Goal: Task Accomplishment & Management: Complete application form

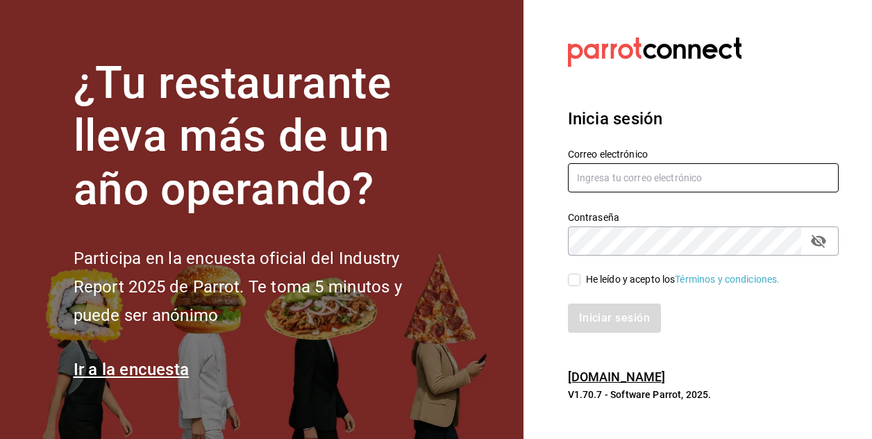
type input "[PERSON_NAME][EMAIL_ADDRESS][PERSON_NAME][DOMAIN_NAME]"
click at [576, 280] on input "He leído y acepto los Términos y condiciones." at bounding box center [574, 280] width 12 height 12
checkbox input "true"
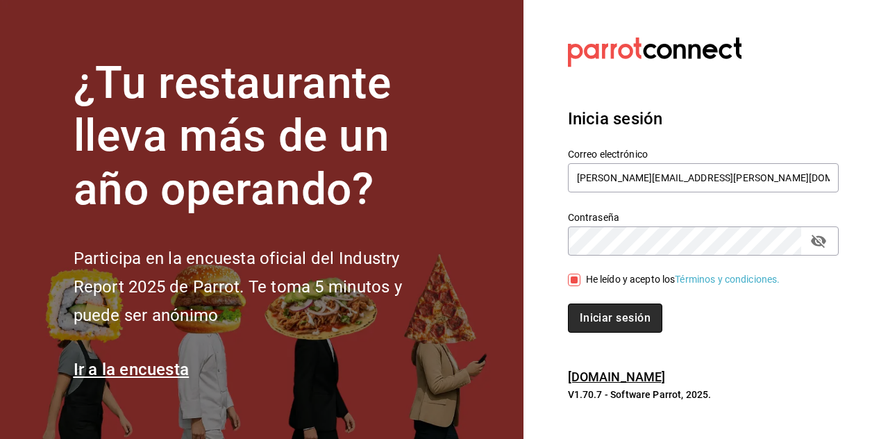
click at [610, 321] on button "Iniciar sesión" at bounding box center [615, 317] width 94 height 29
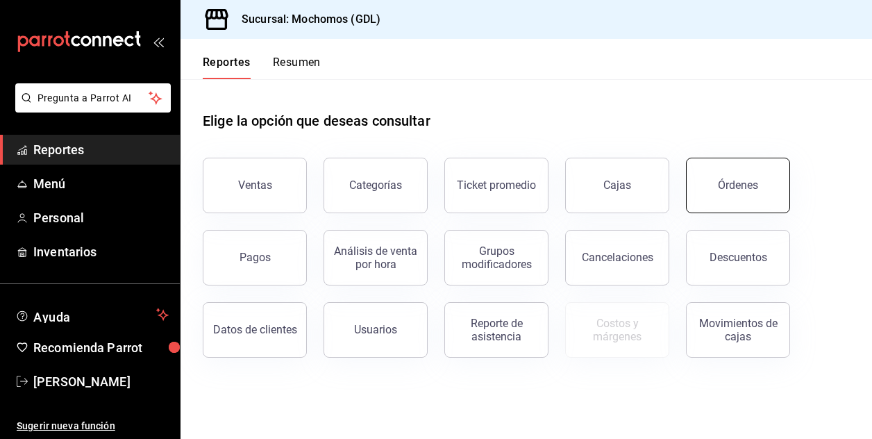
click at [727, 194] on button "Órdenes" at bounding box center [738, 186] width 104 height 56
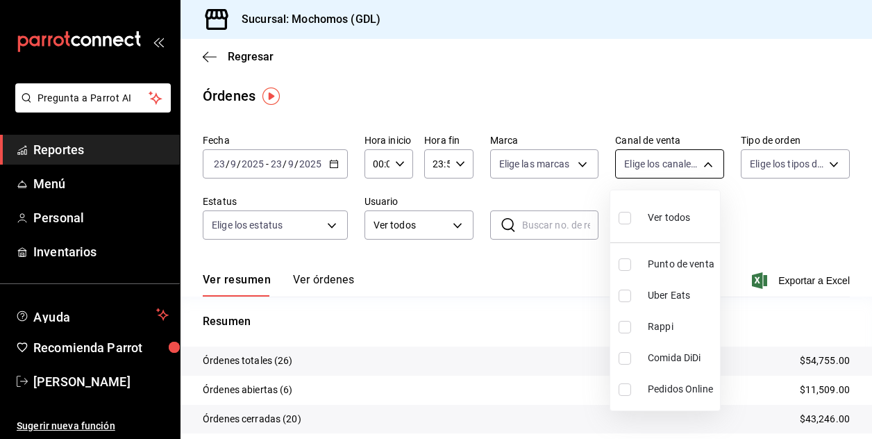
click at [698, 162] on body "Pregunta a Parrot AI Reportes Menú Personal Inventarios Ayuda Recomienda Parrot…" at bounding box center [436, 219] width 872 height 439
click at [589, 195] on div at bounding box center [436, 219] width 872 height 439
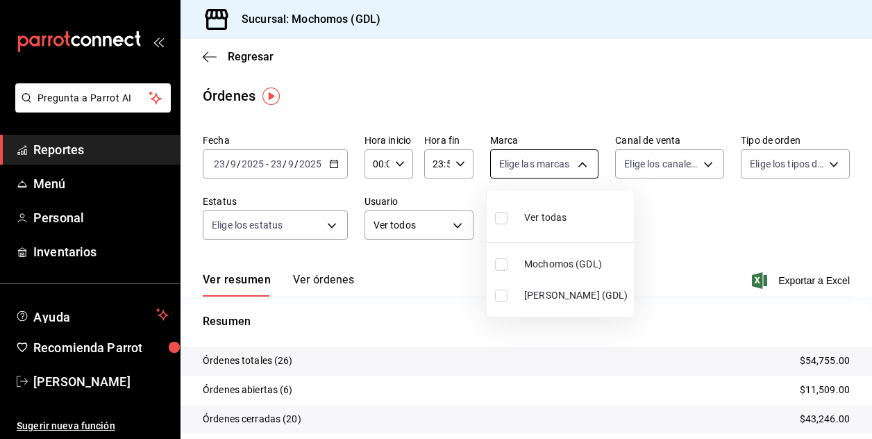
click at [578, 169] on body "Pregunta a Parrot AI Reportes Menú Personal Inventarios Ayuda Recomienda Parrot…" at bounding box center [436, 219] width 872 height 439
click at [500, 262] on input "checkbox" at bounding box center [501, 264] width 12 height 12
checkbox input "true"
type input "36c25d4a-7cb0-456c-a434-e981d54830bc"
click at [647, 215] on div at bounding box center [436, 219] width 872 height 439
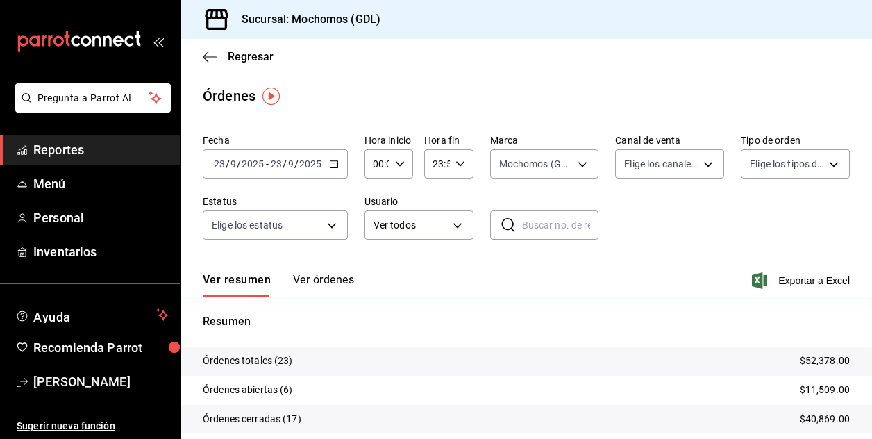
click at [395, 160] on icon "button" at bounding box center [400, 164] width 10 height 10
click at [374, 269] on span "02" at bounding box center [375, 265] width 2 height 11
type input "02:00"
click at [532, 256] on div at bounding box center [436, 219] width 872 height 439
click at [246, 58] on span "Regresar" at bounding box center [251, 56] width 46 height 13
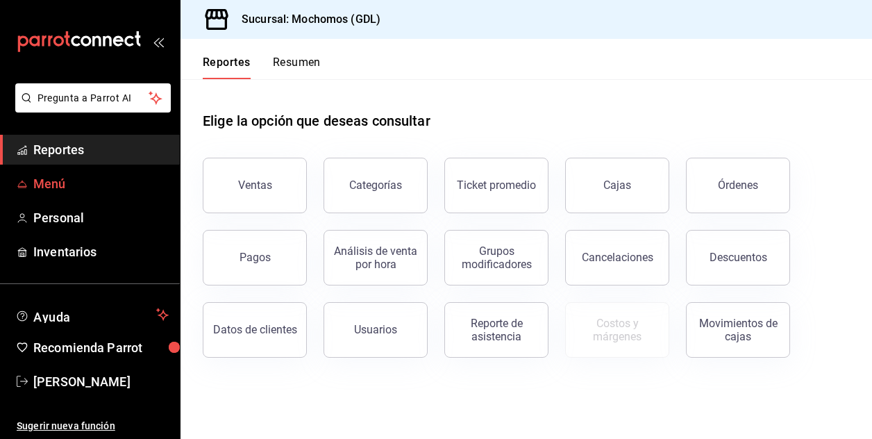
click at [40, 187] on font "Menú" at bounding box center [49, 183] width 33 height 15
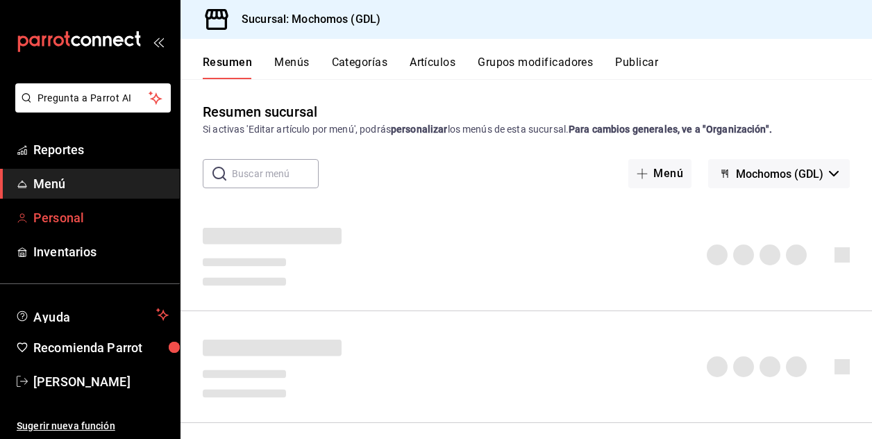
click at [53, 210] on font "Personal" at bounding box center [58, 217] width 51 height 15
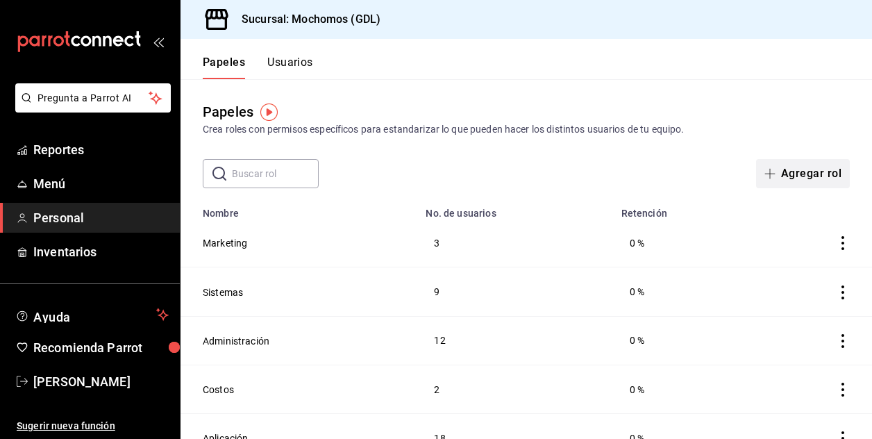
click at [793, 168] on font "Agregar rol" at bounding box center [811, 173] width 60 height 12
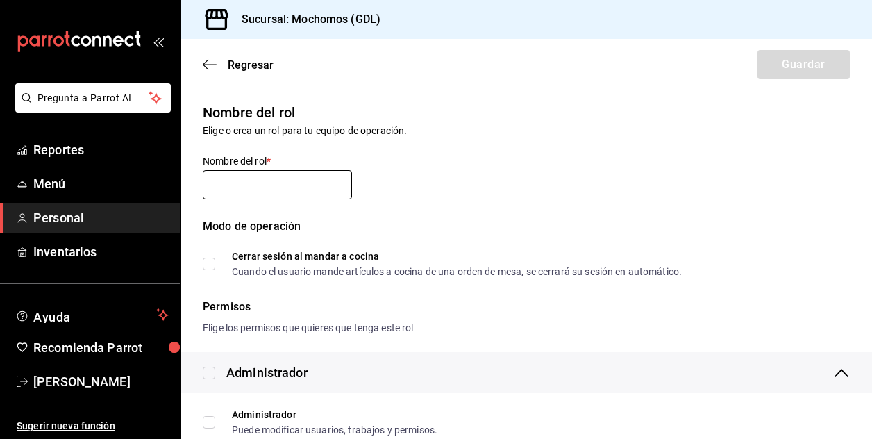
click at [258, 173] on input "text" at bounding box center [277, 184] width 149 height 29
click at [260, 178] on input "text" at bounding box center [277, 184] width 149 height 29
click at [264, 193] on input "text" at bounding box center [277, 184] width 149 height 29
click at [540, 140] on div "Nombre del rol Elige o crea un rol para tu equipo de operación. Nombre del rol …" at bounding box center [518, 181] width 664 height 192
click at [232, 62] on span "Regresar" at bounding box center [251, 64] width 46 height 13
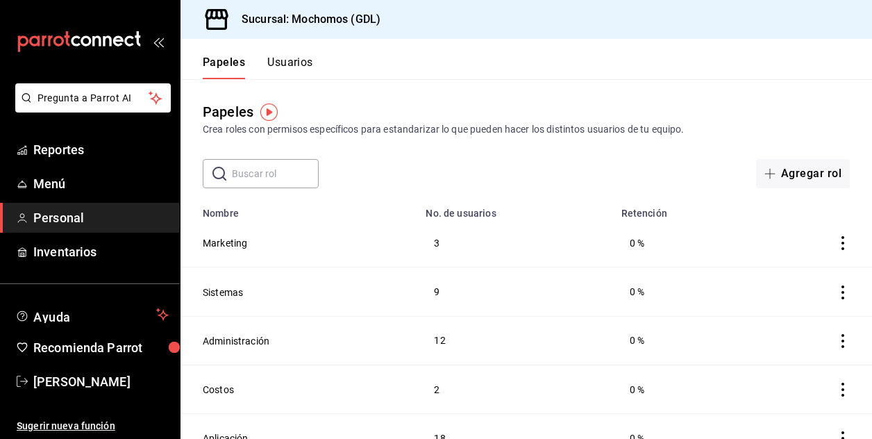
click at [292, 62] on button "Usuarios" at bounding box center [290, 68] width 46 height 24
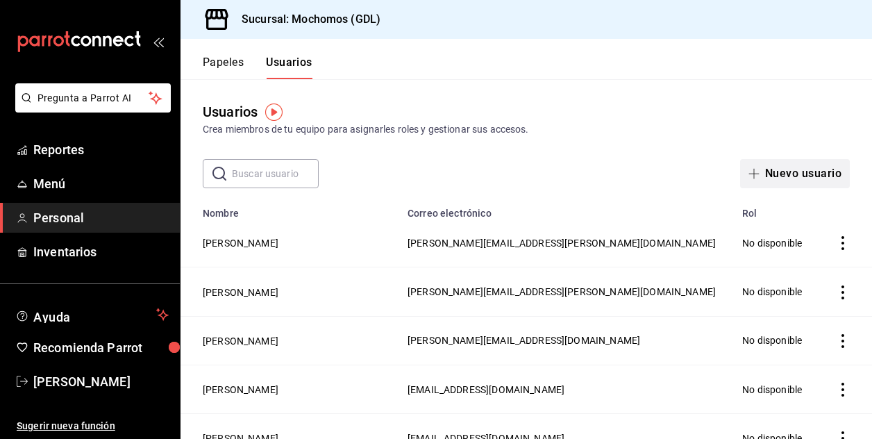
click at [800, 171] on font "Nuevo usuario" at bounding box center [803, 173] width 76 height 12
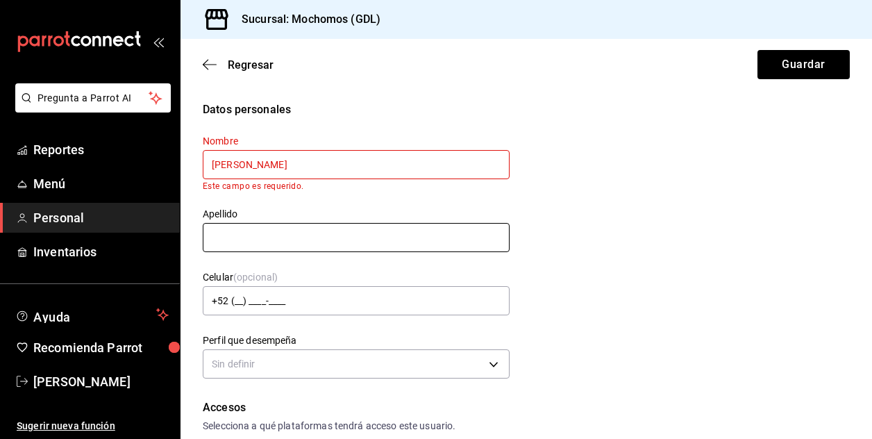
type input "JOSEPH ISRAEL"
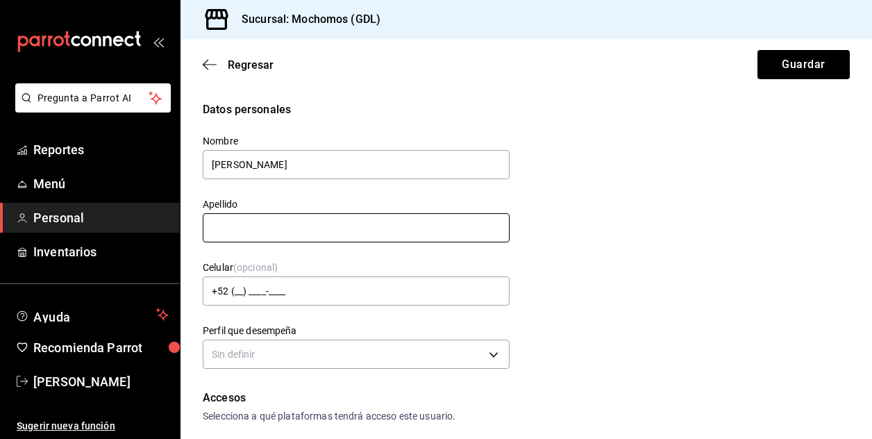
click at [233, 245] on div "Nombre JOSEPH ISRAEL Apellido Celular (opcional) +52 (__) ____-____ Perfil que …" at bounding box center [348, 245] width 324 height 255
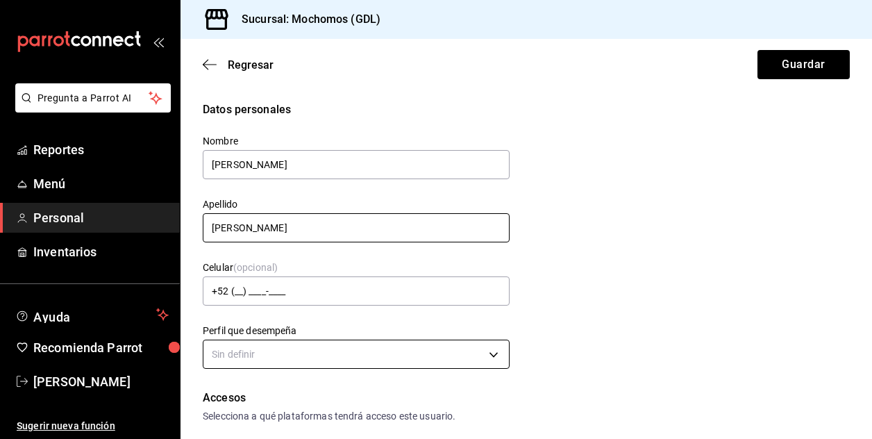
type input "MARTINEZ MURILLO"
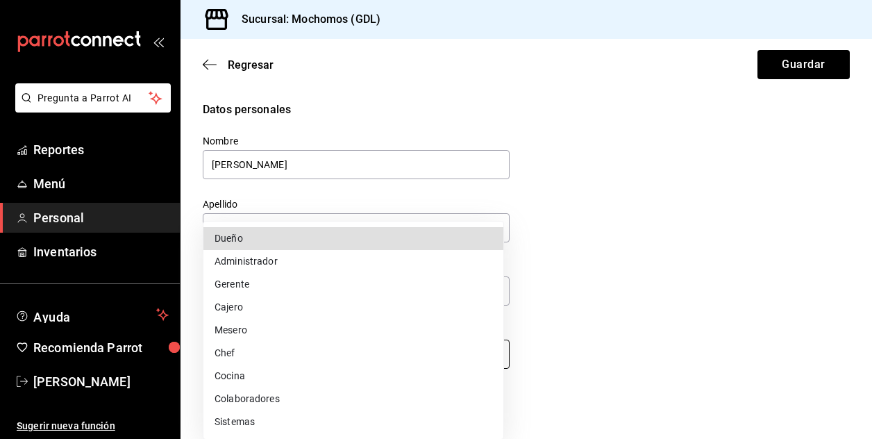
click at [490, 359] on body "Pregunta a Parrot AI Reportes Menú Personal Inventarios Ayuda Recomienda Parrot…" at bounding box center [436, 219] width 872 height 439
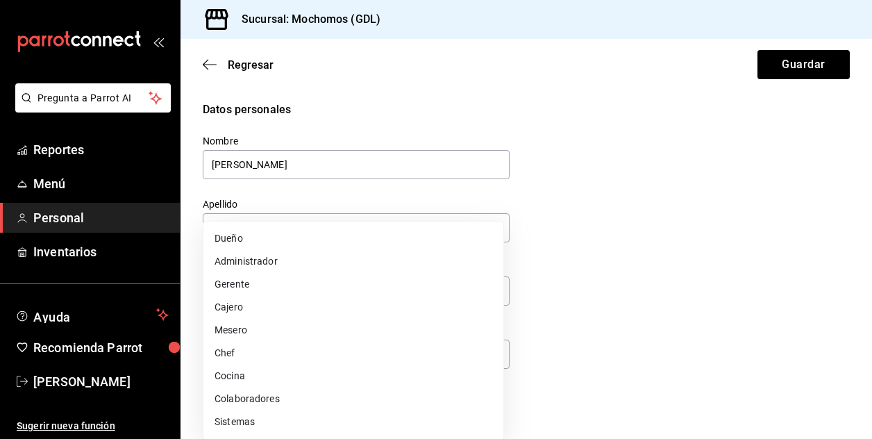
click at [269, 326] on li "Mesero" at bounding box center [353, 330] width 300 height 23
type input "WAITER"
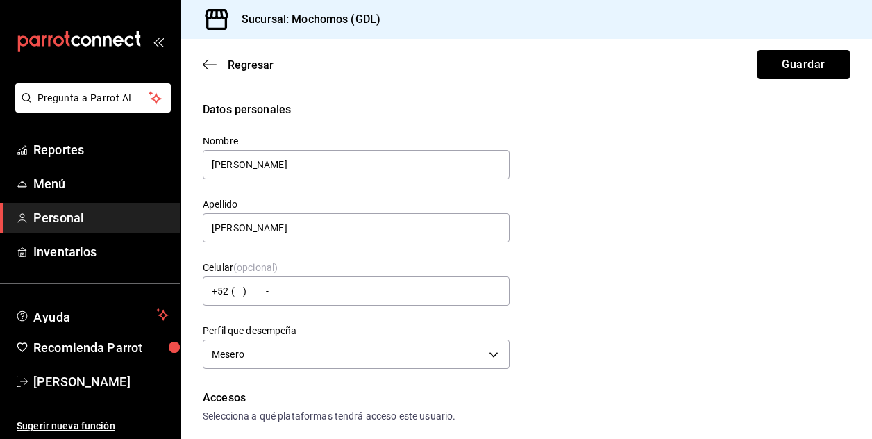
click at [573, 366] on div "Datos personales Nombre JOSEPH ISRAEL Apellido MARTINEZ MURILLO Celular (opcion…" at bounding box center [526, 236] width 647 height 271
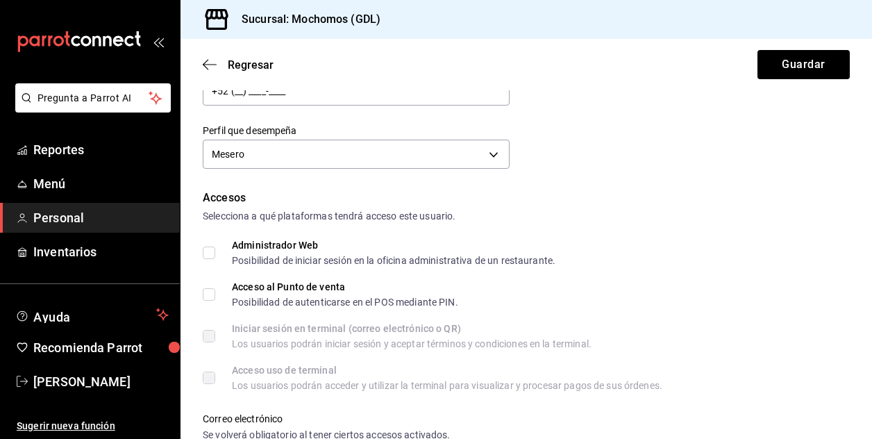
scroll to position [222, 0]
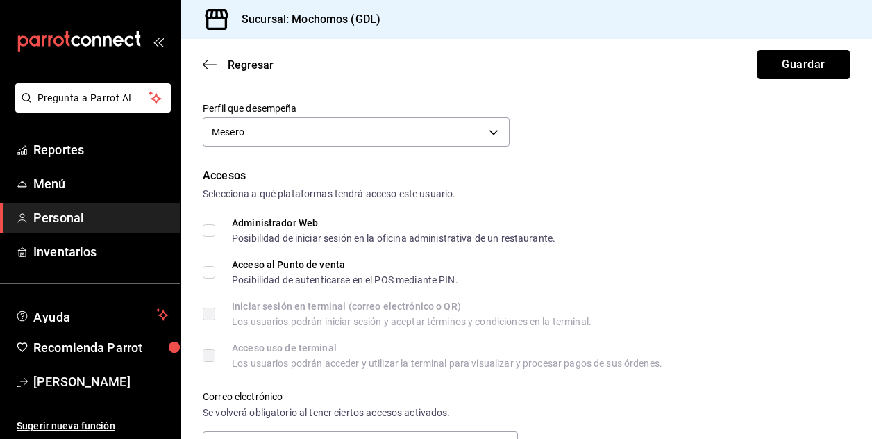
click at [784, 317] on div "Iniciar sesión en terminal (correo electrónico o QR) Los usuarios podrán inicia…" at bounding box center [526, 313] width 647 height 25
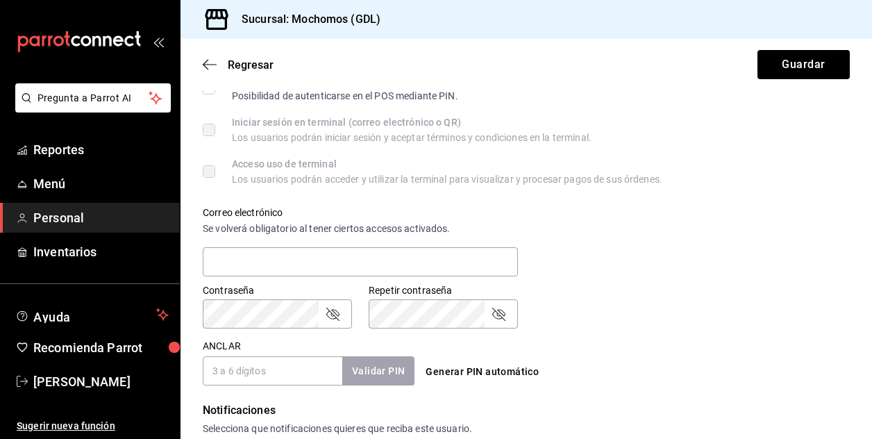
scroll to position [417, 0]
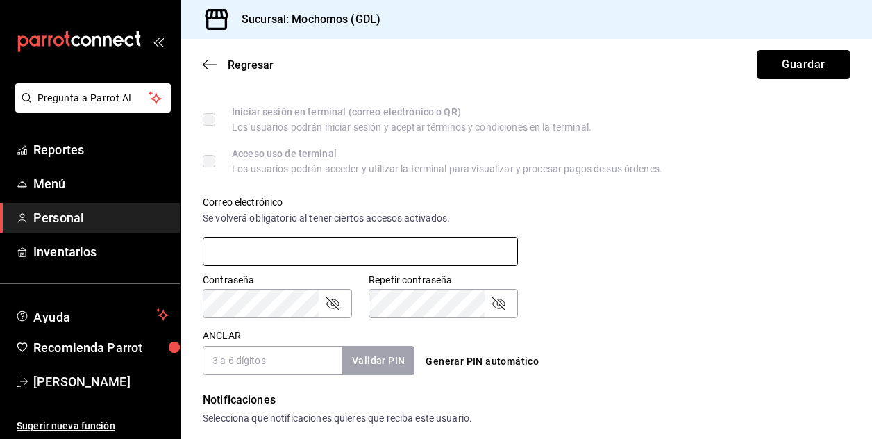
click at [311, 257] on input "text" at bounding box center [360, 251] width 315 height 29
click at [648, 259] on div "Contraseña Contraseña Repetir contraseña Repetir contraseña" at bounding box center [518, 287] width 664 height 61
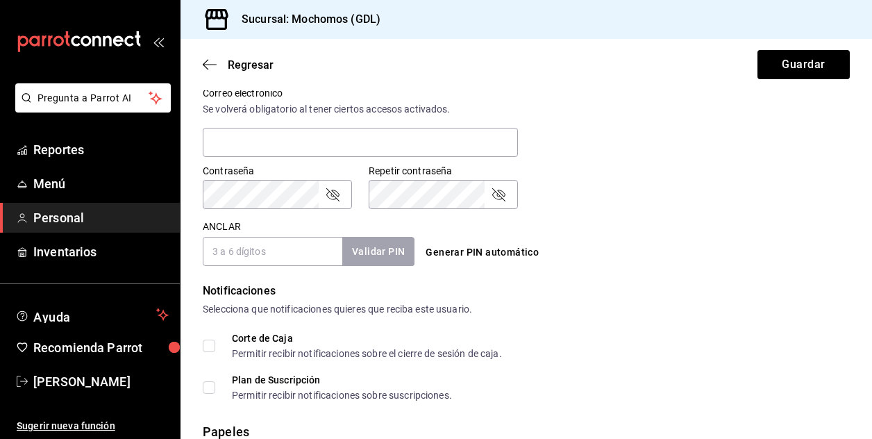
scroll to position [528, 0]
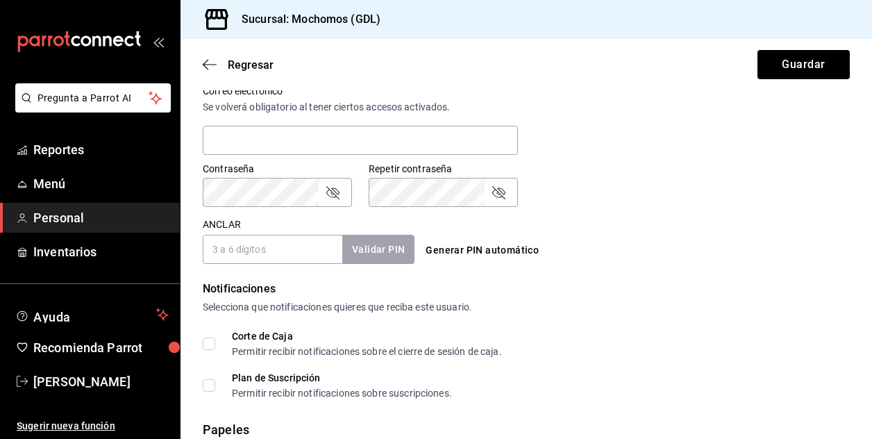
click at [584, 329] on div "Notificaciones Selecciona que notificaciones quieres que reciba este usuario. C…" at bounding box center [526, 338] width 647 height 117
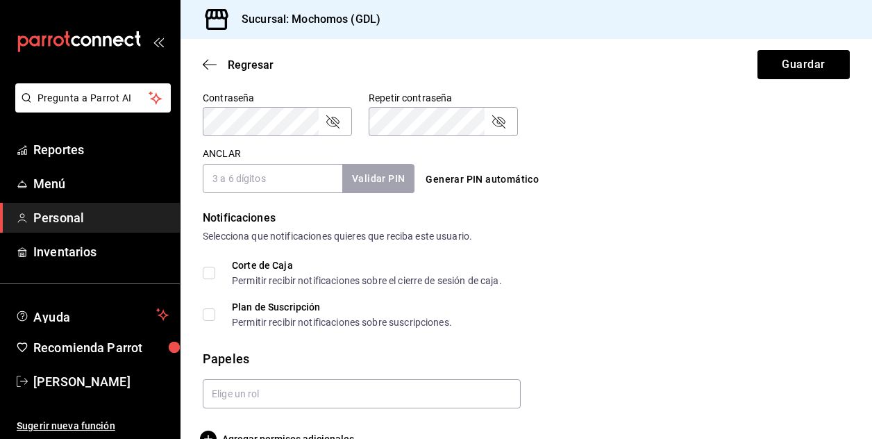
scroll to position [629, 0]
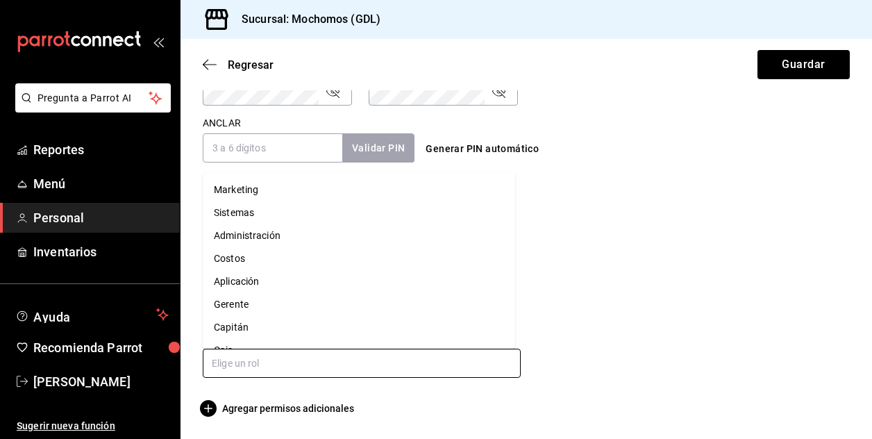
click at [286, 365] on input "text" at bounding box center [362, 362] width 318 height 29
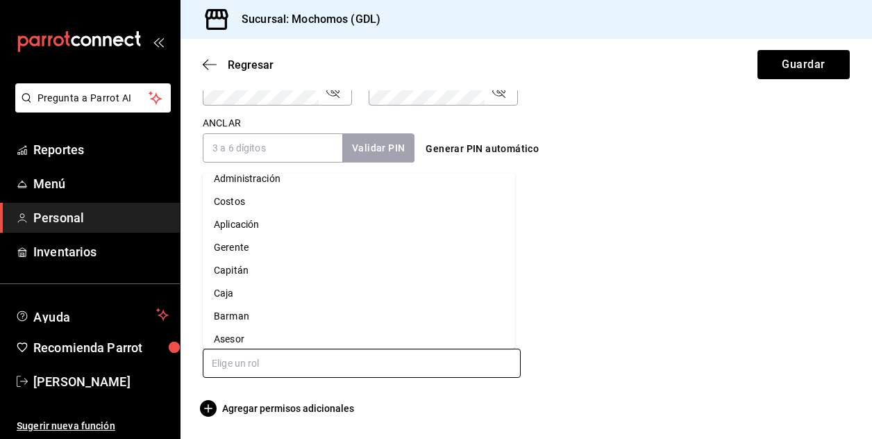
scroll to position [65, 0]
click at [244, 324] on li "Asesor" at bounding box center [359, 331] width 312 height 23
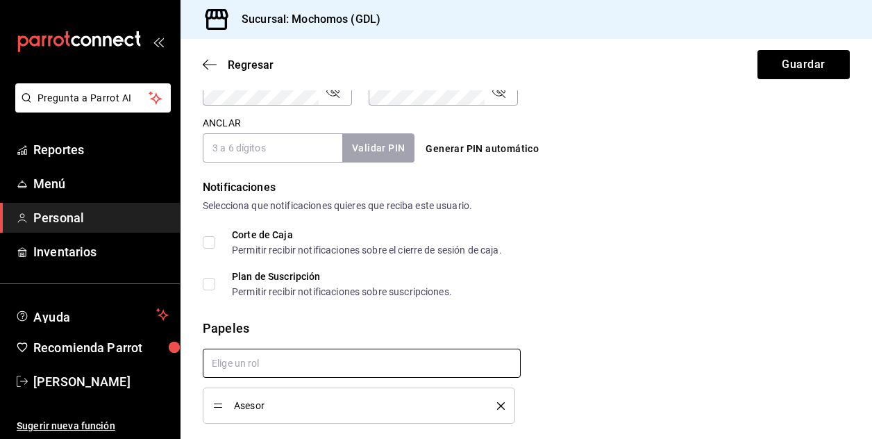
checkbox input "true"
click at [671, 205] on div "Selecciona que notificaciones quieres que reciba este usuario." at bounding box center [526, 206] width 647 height 15
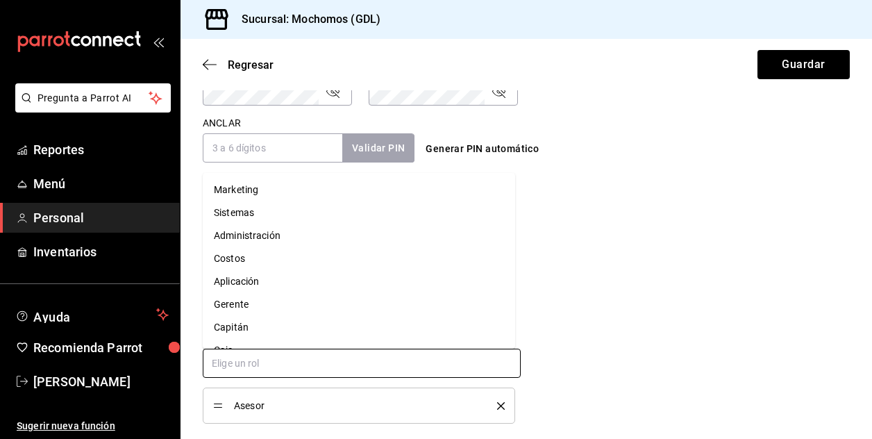
click at [384, 368] on input "text" at bounding box center [362, 362] width 318 height 29
click at [619, 259] on div "Corte de Caja Permitir recibir notificaciones sobre el cierre de sesión de caja…" at bounding box center [526, 263] width 647 height 67
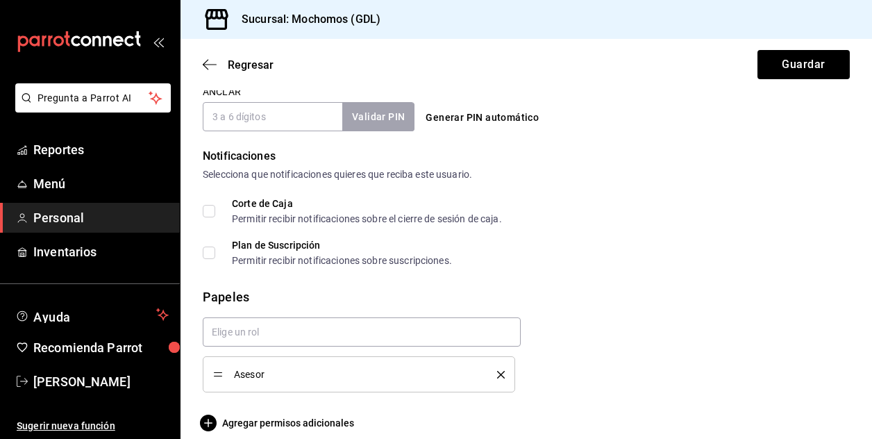
scroll to position [674, 0]
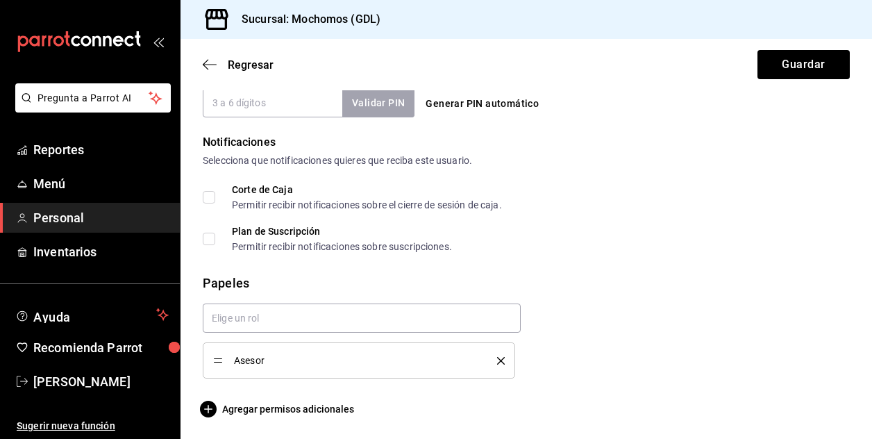
click at [566, 178] on div "Notificaciones Selecciona que notificaciones quieres que reciba este usuario. C…" at bounding box center [526, 192] width 647 height 117
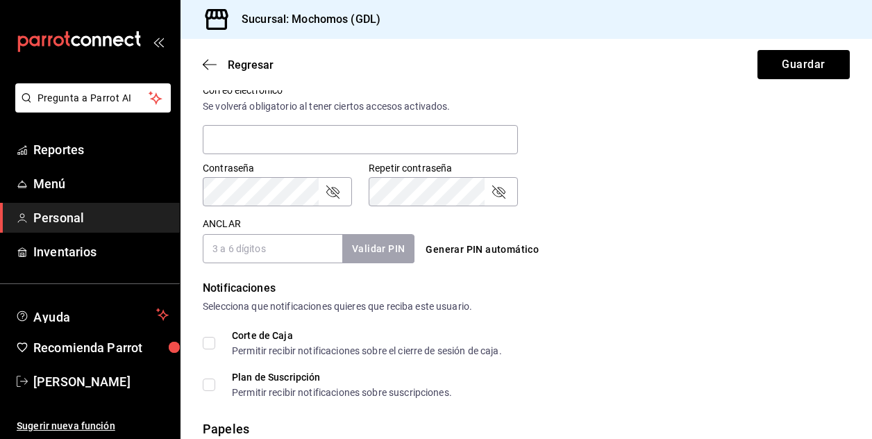
scroll to position [480, 0]
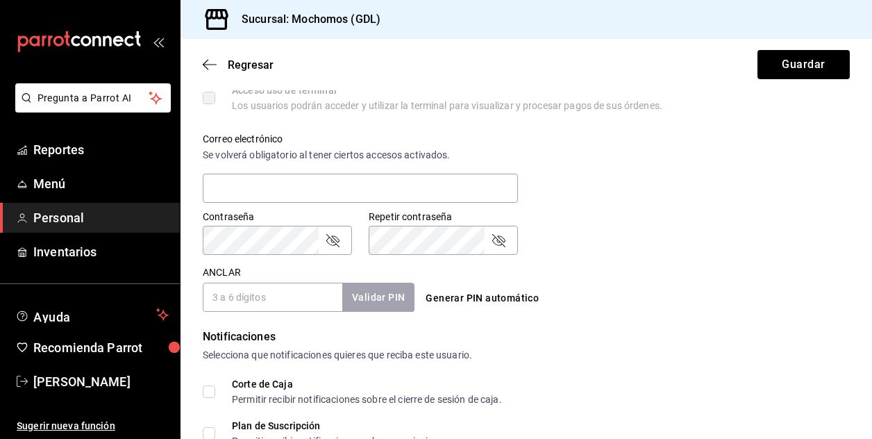
click at [622, 276] on div "Generar PIN automático" at bounding box center [522, 285] width 217 height 51
click at [358, 305] on div "Validar PIN" at bounding box center [378, 297] width 72 height 28
click at [270, 299] on input "ANCLAR" at bounding box center [273, 297] width 140 height 29
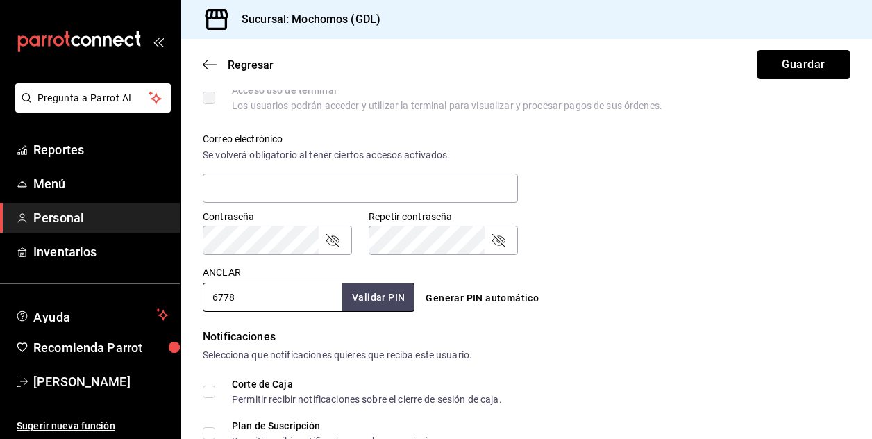
type input "6778"
click at [254, 308] on input "6778" at bounding box center [273, 297] width 140 height 29
click at [375, 305] on button "Validar PIN" at bounding box center [378, 298] width 74 height 30
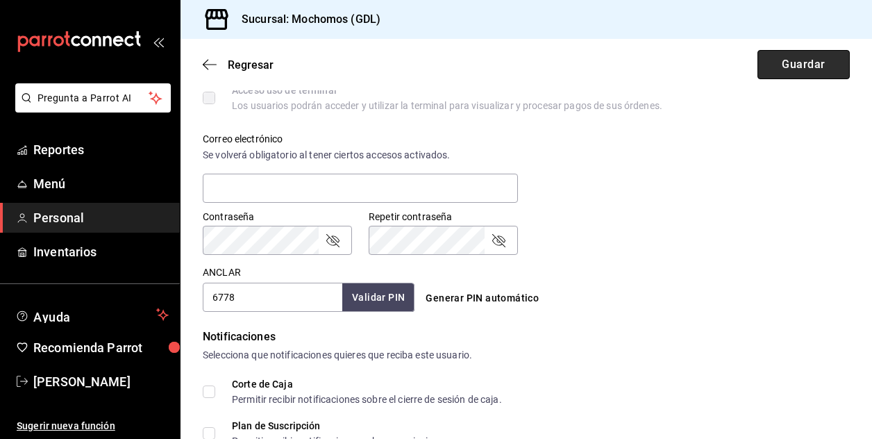
click at [783, 69] on button "Guardar" at bounding box center [803, 64] width 92 height 29
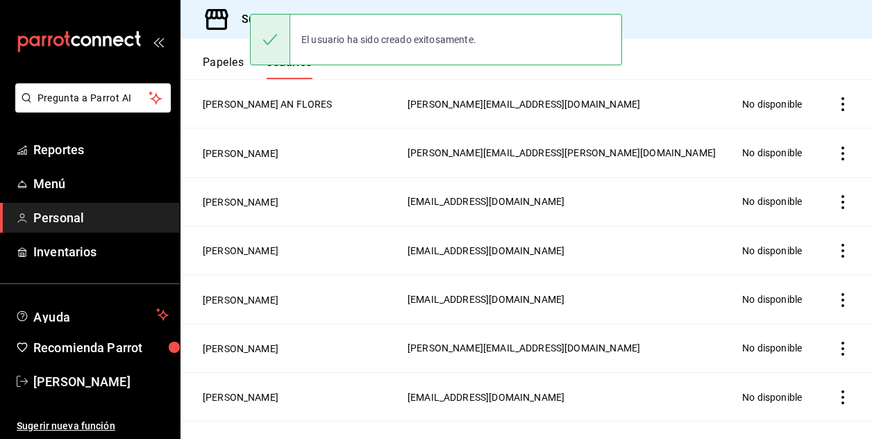
scroll to position [528, 0]
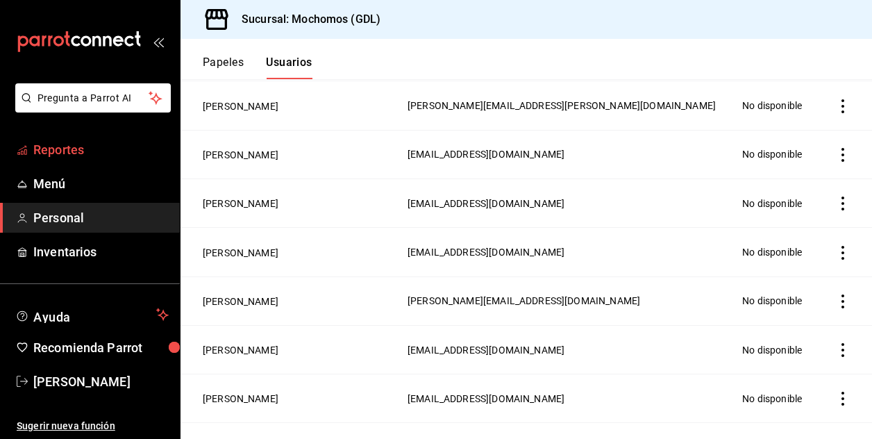
click at [50, 156] on font "Reportes" at bounding box center [58, 149] width 51 height 15
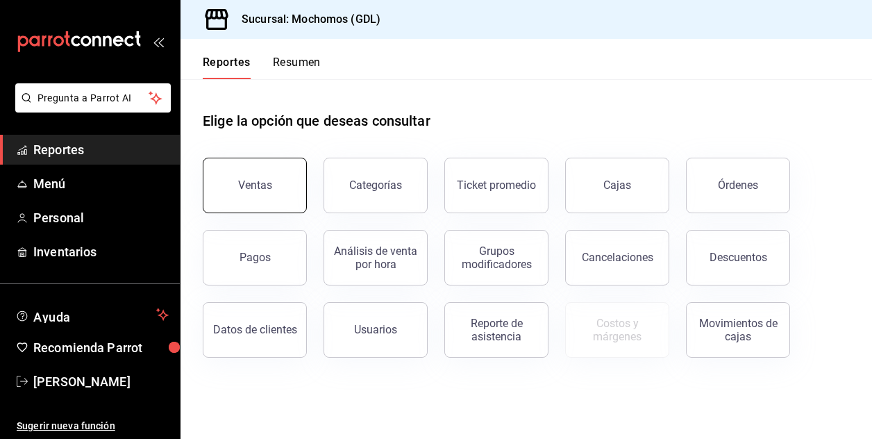
click at [233, 185] on button "Ventas" at bounding box center [255, 186] width 104 height 56
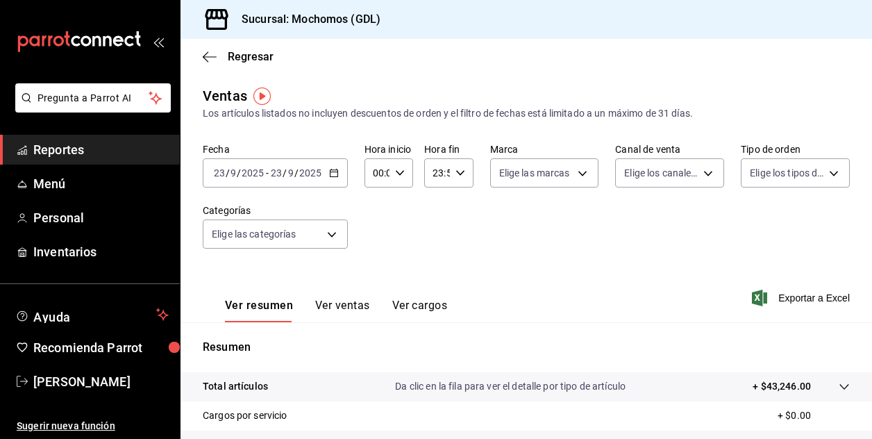
click at [227, 177] on span "/" at bounding box center [228, 172] width 4 height 11
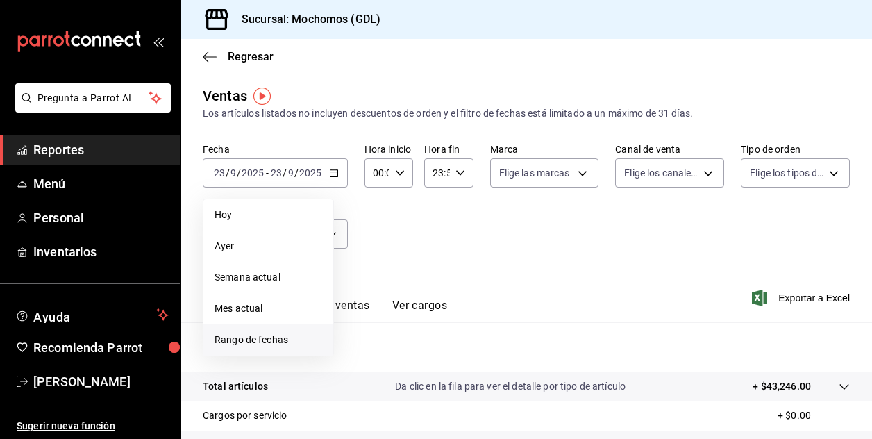
click at [241, 337] on span "Rango de fechas" at bounding box center [269, 340] width 108 height 15
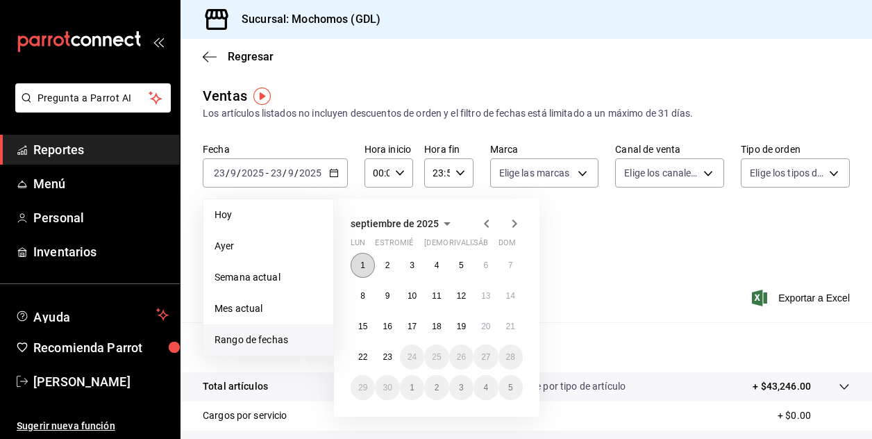
click at [358, 263] on button "1" at bounding box center [363, 265] width 24 height 25
click at [389, 358] on abbr "23" at bounding box center [387, 357] width 9 height 10
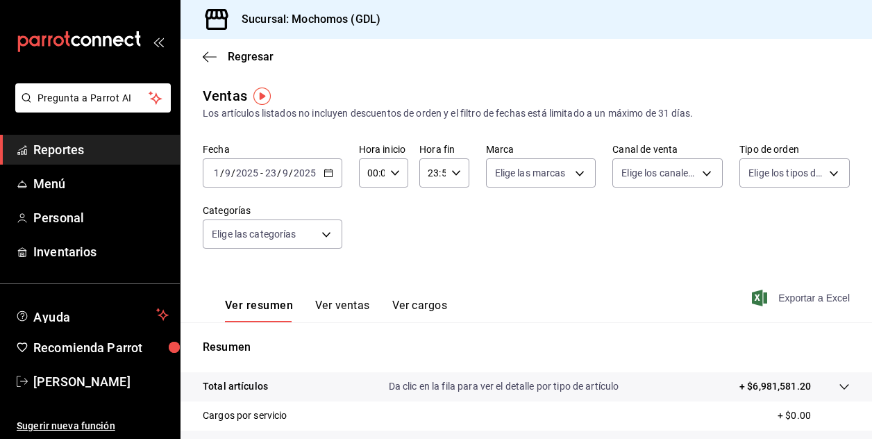
click at [785, 302] on font "Exportar a Excel" at bounding box center [814, 297] width 72 height 11
click at [221, 169] on span "/" at bounding box center [222, 172] width 4 height 11
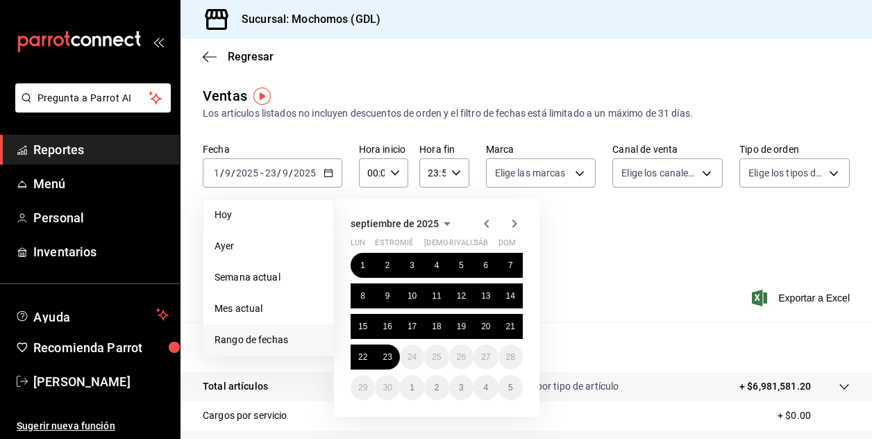
click at [483, 223] on icon "button" at bounding box center [486, 223] width 17 height 17
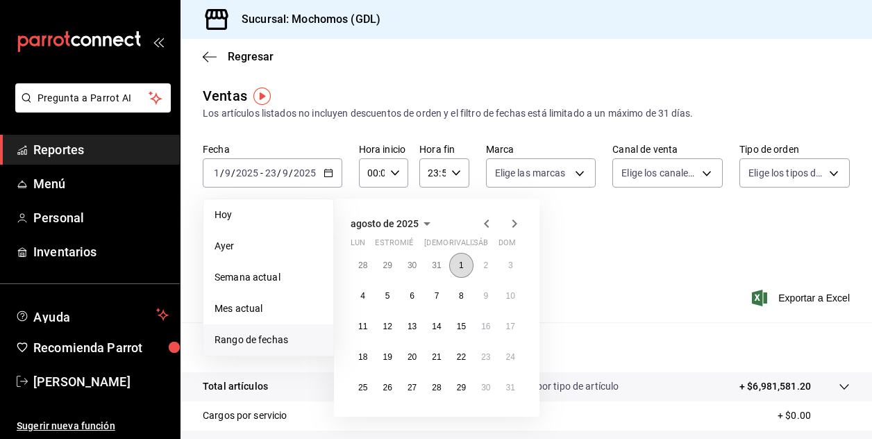
click at [460, 266] on abbr "1" at bounding box center [461, 265] width 5 height 10
click at [516, 389] on button "31" at bounding box center [510, 387] width 24 height 25
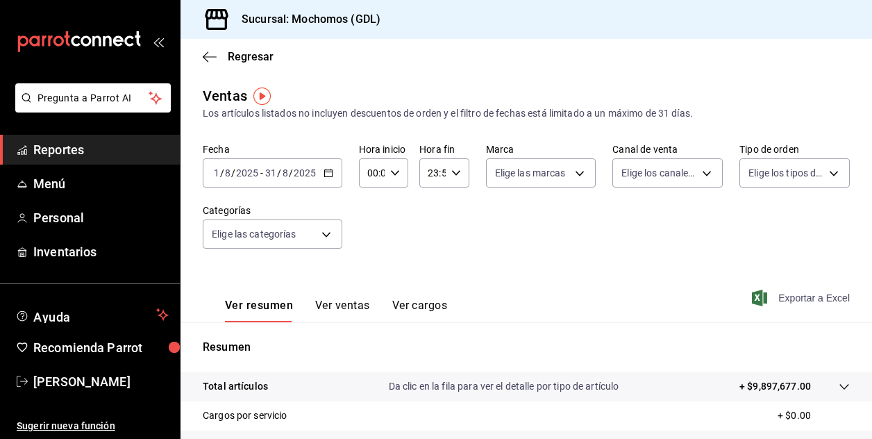
click at [795, 295] on font "Exportar a Excel" at bounding box center [814, 297] width 72 height 11
